Goal: Task Accomplishment & Management: Use online tool/utility

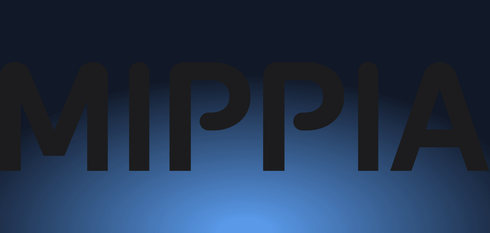
click at [25, 72] on link "지금 검사하기" at bounding box center [13, 69] width 23 height 5
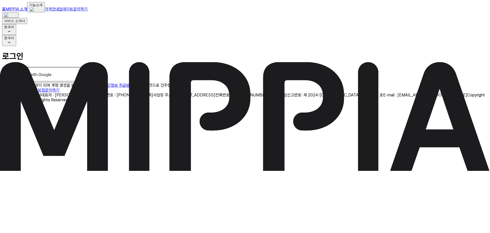
click at [86, 82] on img at bounding box center [45, 75] width 82 height 14
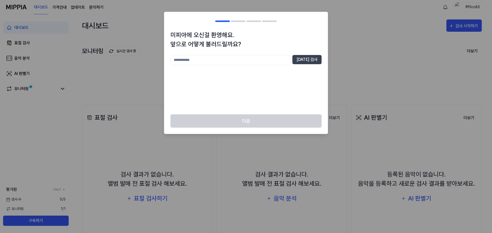
click at [268, 60] on input "text" at bounding box center [230, 60] width 120 height 10
type input "*"
type input "****"
click at [314, 60] on button "[DATE] 검사" at bounding box center [306, 59] width 29 height 9
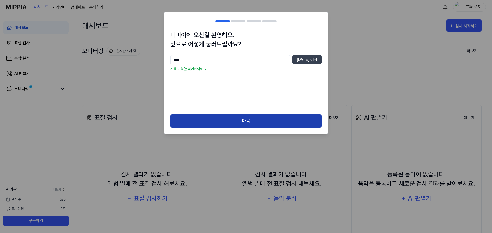
click at [232, 122] on button "다음" at bounding box center [245, 122] width 151 height 14
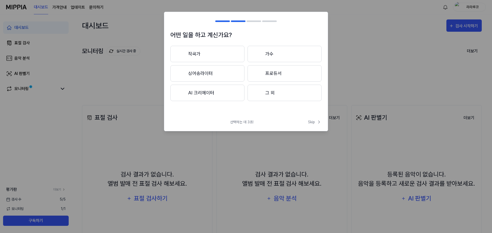
click at [207, 89] on button "AI 크리에이터" at bounding box center [207, 93] width 74 height 16
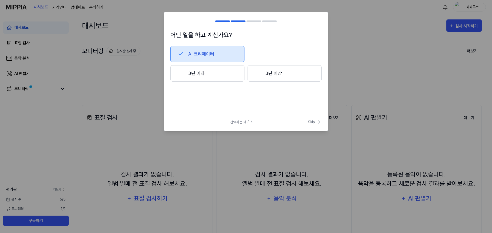
click at [216, 71] on button "3년 이하" at bounding box center [207, 73] width 74 height 16
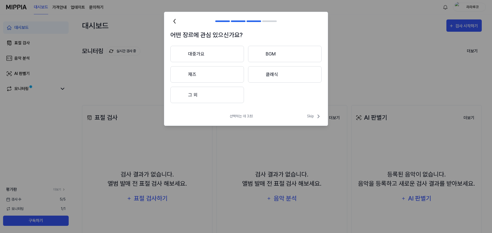
click at [281, 77] on button "클래식" at bounding box center [285, 74] width 74 height 16
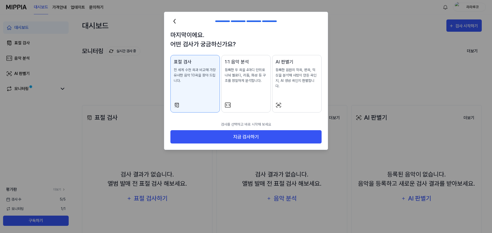
click at [253, 84] on div "1:1 음악 분석 등록한 두 곡을 4마디 단위로 나눠 멜로디, 리듬, 화성 등 구조를 정밀하게 분석합니다." at bounding box center [246, 75] width 43 height 35
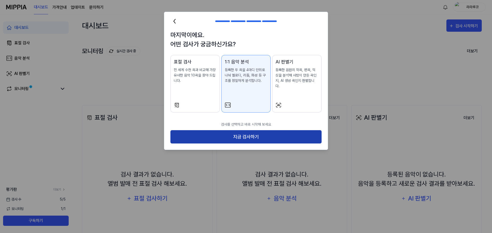
click at [253, 130] on button "지금 검사하기" at bounding box center [245, 137] width 151 height 14
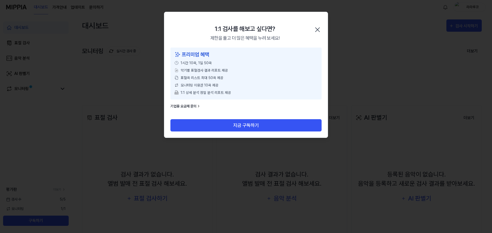
click at [320, 27] on icon "button" at bounding box center [317, 30] width 8 height 8
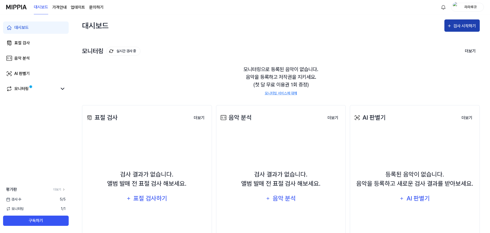
click at [469, 23] on div "검사 시작하기" at bounding box center [465, 26] width 24 height 7
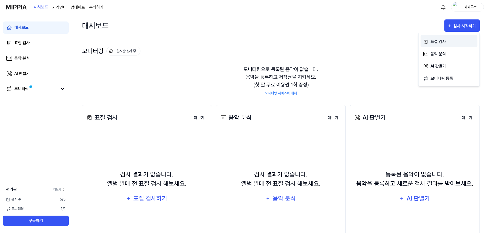
click at [443, 43] on div "표절 검사" at bounding box center [453, 41] width 45 height 7
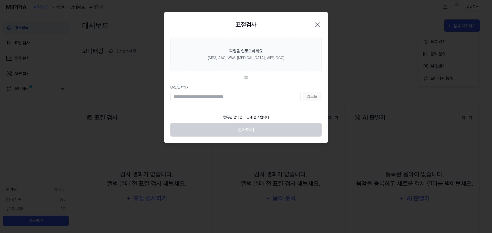
click at [279, 97] on input "URL 입력하기" at bounding box center [235, 96] width 130 height 9
click at [184, 96] on input "URL 입력하기" at bounding box center [235, 96] width 130 height 9
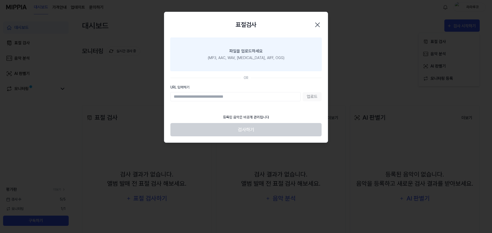
drag, startPoint x: 267, startPoint y: 59, endPoint x: 260, endPoint y: 59, distance: 6.7
click at [267, 59] on div "(MP3, AAC, WAV, [MEDICAL_DATA], AIFF, OGG)" at bounding box center [246, 57] width 77 height 5
click at [236, 53] on div "파일을 업로드하세요" at bounding box center [245, 51] width 33 height 6
click at [0, 0] on input "파일을 업로드하세요 (MP3, AAC, WAV, [MEDICAL_DATA], AIFF, OGG)" at bounding box center [0, 0] width 0 height 0
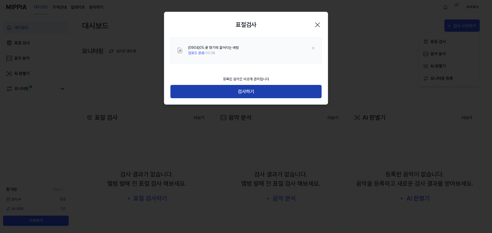
click at [221, 87] on button "검사하기" at bounding box center [245, 92] width 151 height 14
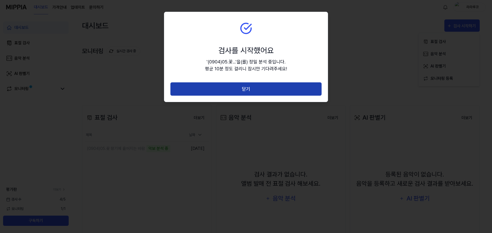
click at [230, 88] on button "닫기" at bounding box center [245, 90] width 151 height 14
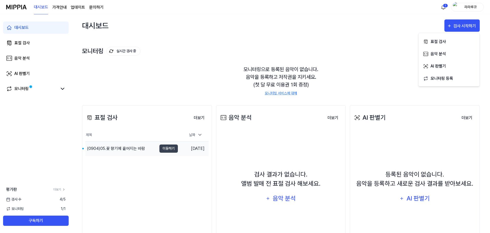
click at [129, 150] on div "(0904)05.꽃 향기에 흩어지는 바람" at bounding box center [116, 149] width 58 height 6
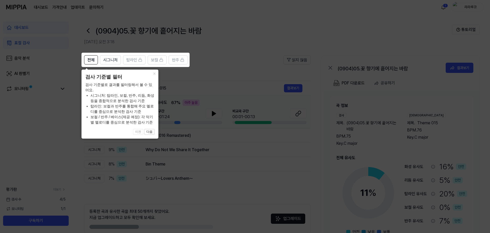
click at [208, 141] on icon at bounding box center [246, 116] width 492 height 233
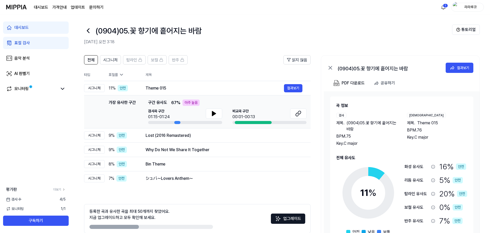
click at [425, 124] on span "Theme 015" at bounding box center [427, 123] width 21 height 6
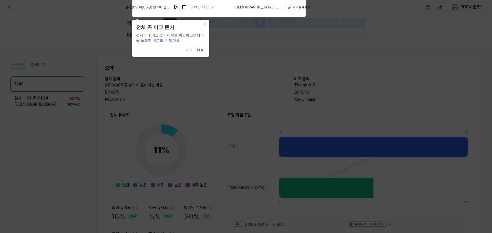
click at [170, 7] on span "검사 . (0904)05.꽃 향기에 흩어지는 바람" at bounding box center [147, 7] width 45 height 5
click at [180, 7] on button at bounding box center [176, 7] width 8 height 8
click at [292, 6] on div "비교 음악 듣기" at bounding box center [300, 7] width 17 height 5
click at [179, 6] on img at bounding box center [176, 7] width 5 height 5
click at [242, 54] on icon at bounding box center [246, 115] width 492 height 236
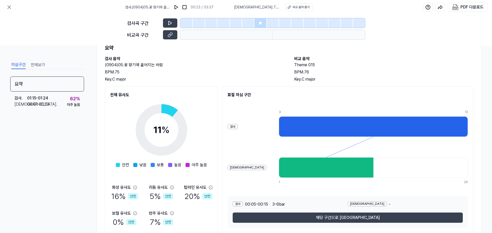
scroll to position [39, 0]
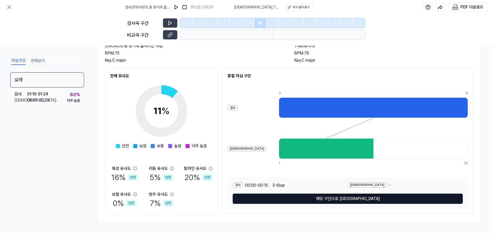
click at [356, 199] on button "해당 구간으로 [GEOGRAPHIC_DATA]" at bounding box center [348, 199] width 230 height 10
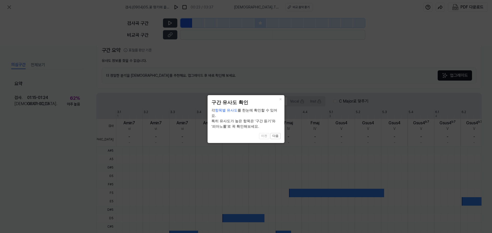
scroll to position [107, 0]
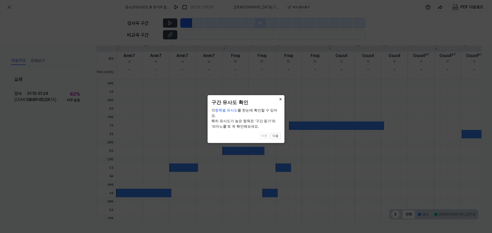
click at [280, 97] on button "×" at bounding box center [280, 98] width 8 height 7
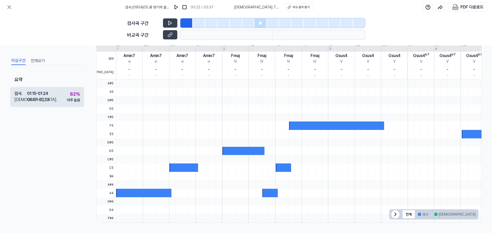
click at [31, 104] on div "검사 . 01:15 - 01:24 비교 . 00:01 - 00:13 62 % 아주 높음" at bounding box center [47, 97] width 74 height 20
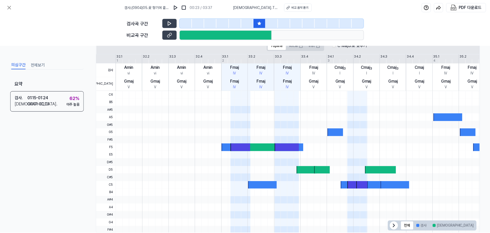
scroll to position [118, 0]
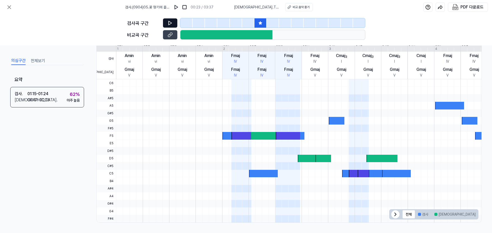
click at [173, 22] on button at bounding box center [170, 22] width 14 height 9
click at [7, 7] on icon at bounding box center [9, 7] width 6 height 6
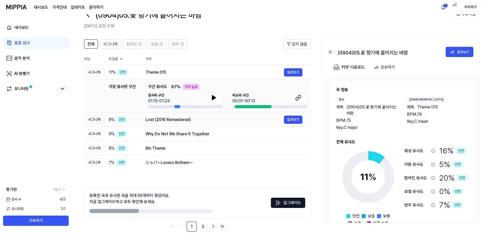
scroll to position [25, 0]
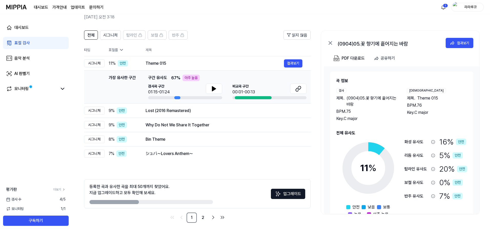
drag, startPoint x: 131, startPoint y: 201, endPoint x: 159, endPoint y: 201, distance: 27.4
click at [159, 201] on div at bounding box center [151, 202] width 124 height 4
click at [204, 217] on link "2" at bounding box center [203, 218] width 10 height 10
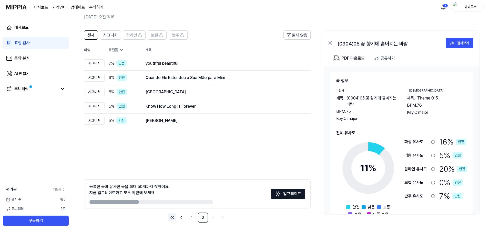
click at [174, 218] on icon "Go to first page" at bounding box center [172, 218] width 6 height 6
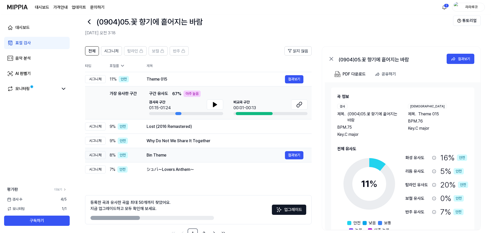
scroll to position [0, 0]
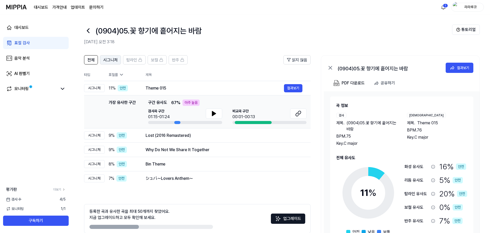
click at [113, 62] on span "시그니처" at bounding box center [110, 60] width 14 height 6
click at [93, 61] on span "전체" at bounding box center [90, 60] width 7 height 6
click at [21, 39] on link "표절 검사" at bounding box center [36, 43] width 66 height 12
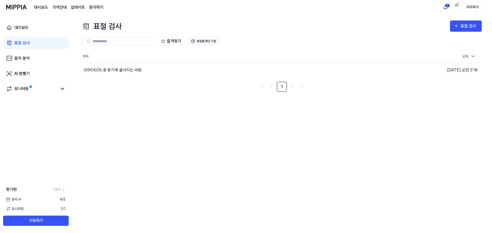
click at [207, 41] on button "표절률 판단 기준" at bounding box center [204, 41] width 32 height 8
